Goal: Information Seeking & Learning: Learn about a topic

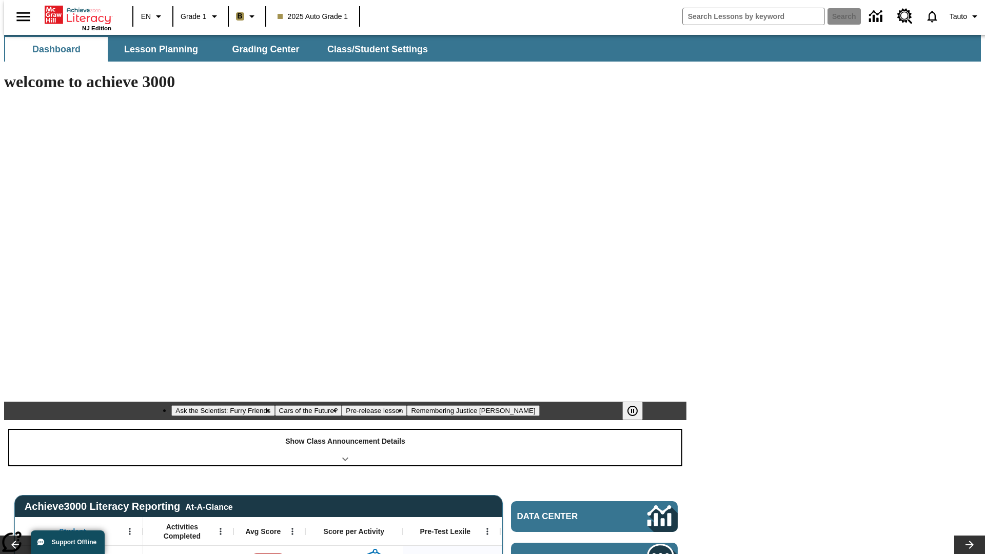
click at [345, 430] on div "Show Class Announcement Details" at bounding box center [345, 447] width 672 height 35
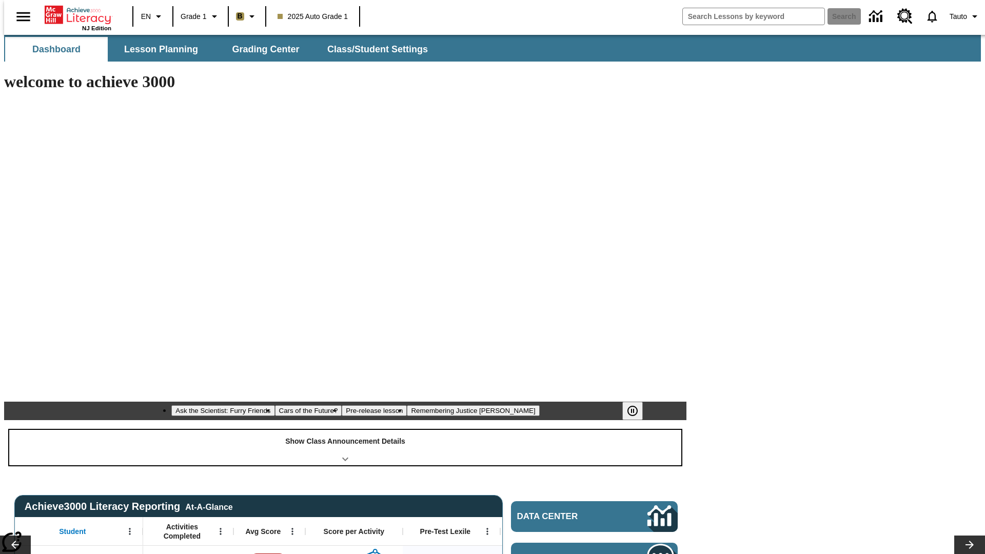
click at [345, 430] on div "Show Class Announcement Details" at bounding box center [345, 447] width 672 height 35
